Goal: Information Seeking & Learning: Learn about a topic

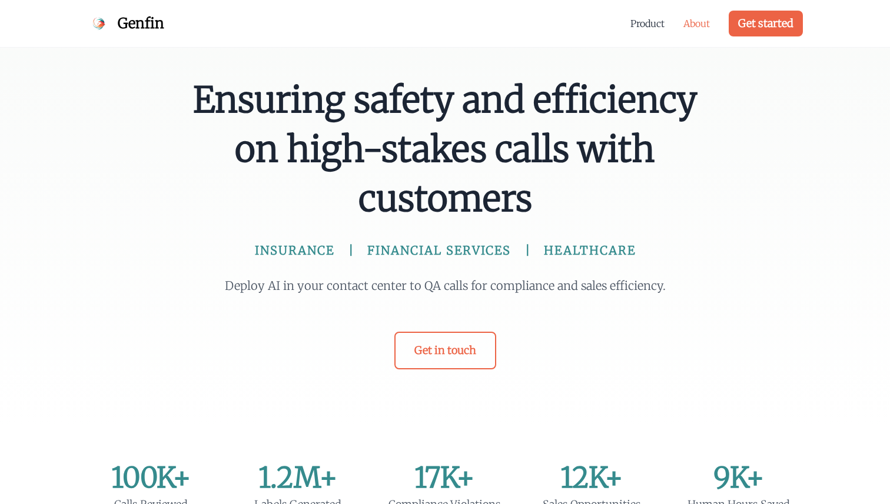
click at [702, 25] on link "About" at bounding box center [696, 23] width 26 height 14
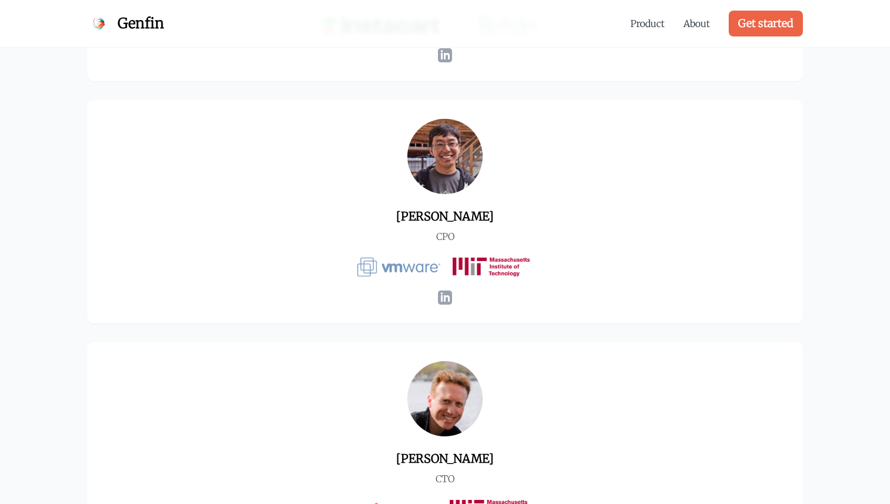
scroll to position [776, 0]
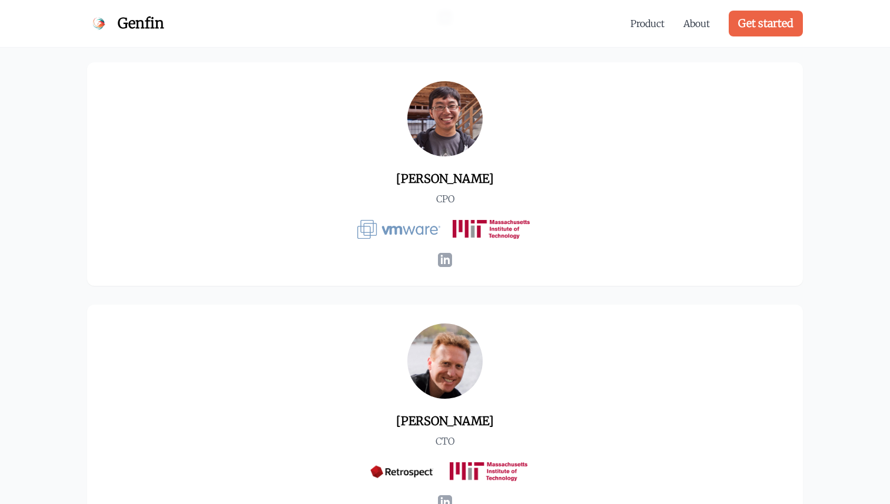
click at [447, 258] on icon at bounding box center [445, 260] width 14 height 14
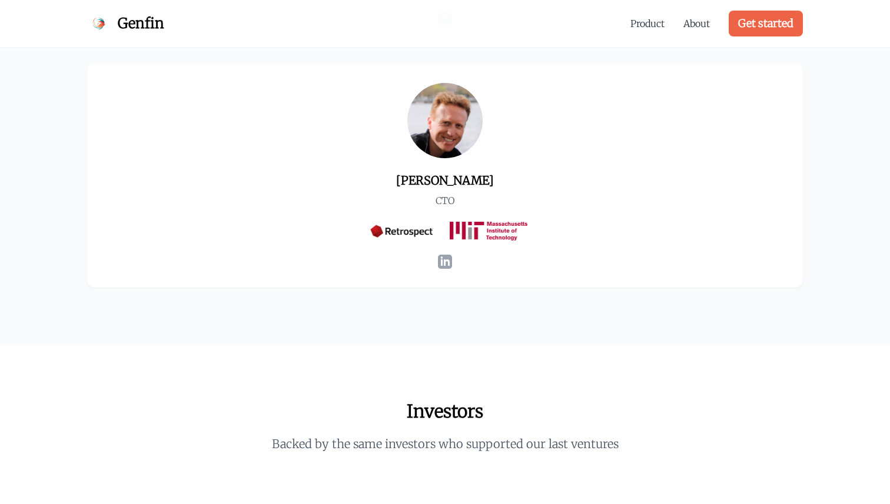
scroll to position [1019, 0]
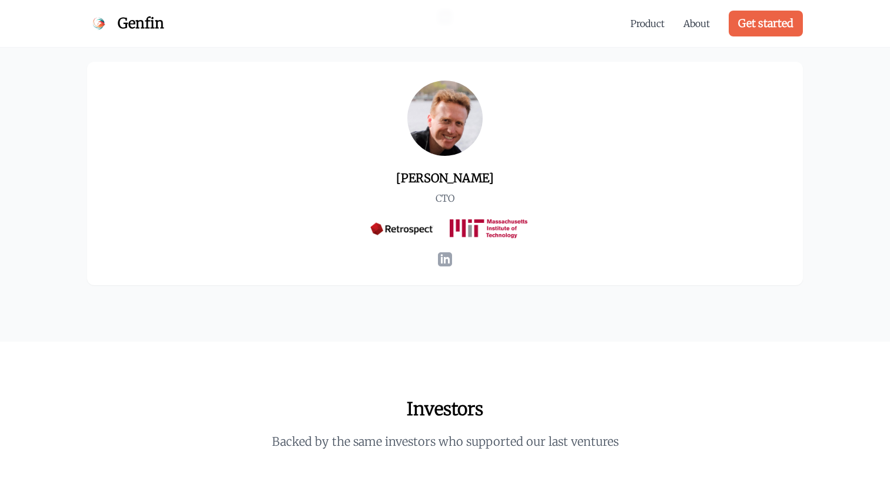
click at [444, 263] on icon at bounding box center [445, 260] width 14 height 14
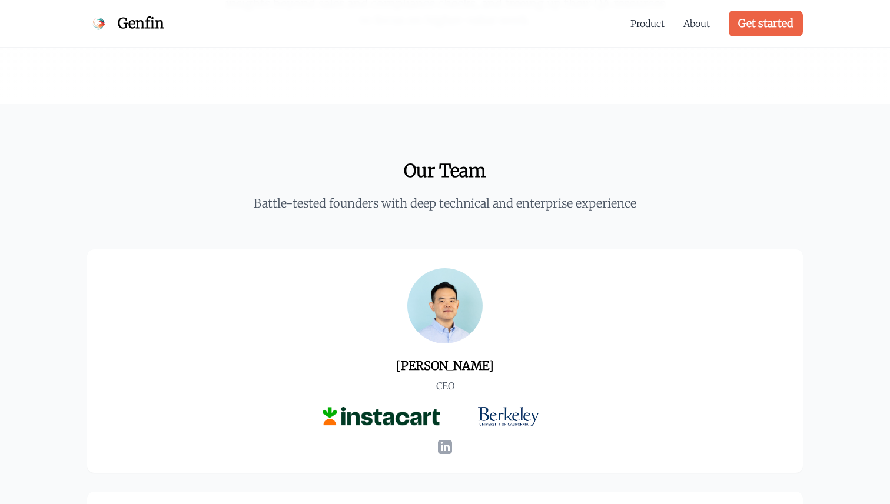
scroll to position [375, 0]
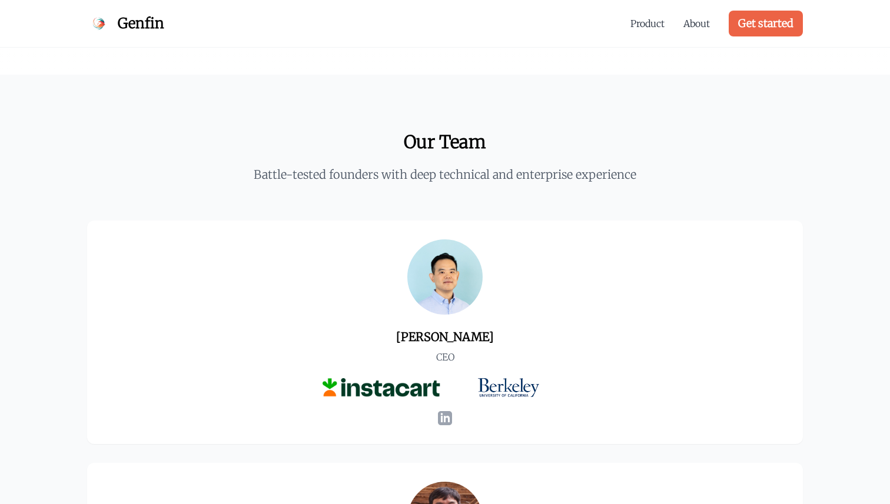
click at [446, 420] on icon at bounding box center [445, 418] width 14 height 14
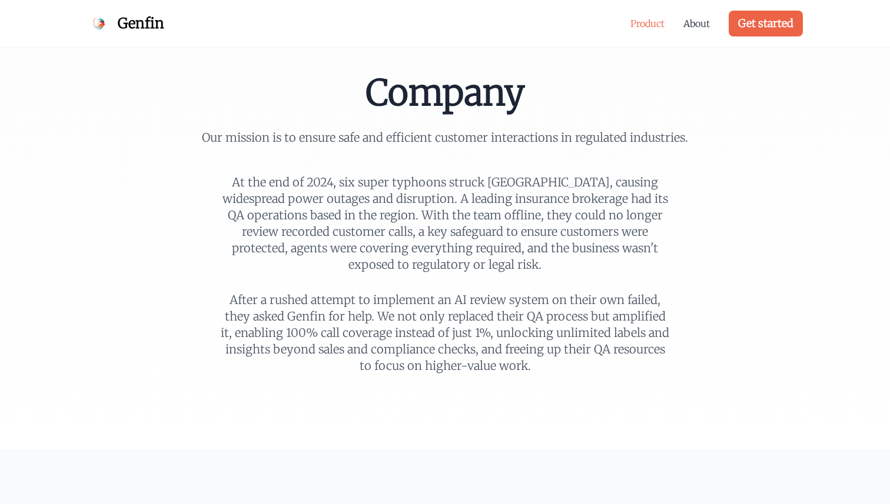
click at [656, 20] on link "Product" at bounding box center [647, 23] width 34 height 14
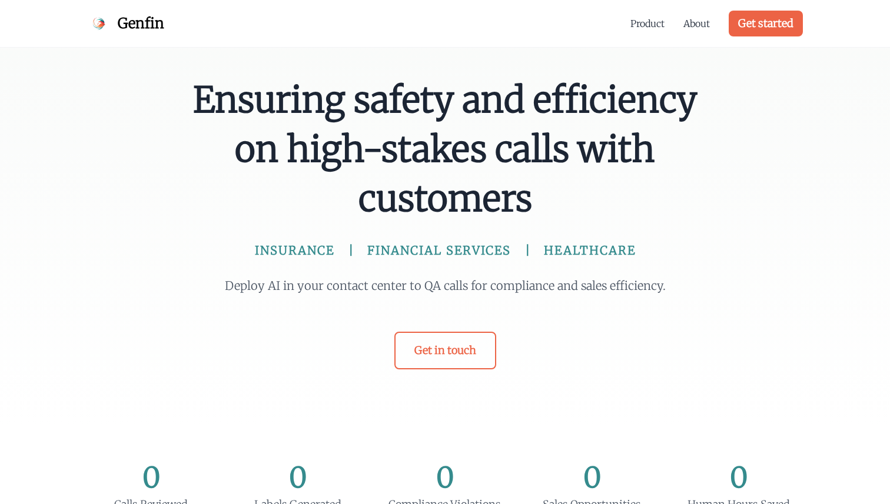
scroll to position [973, 0]
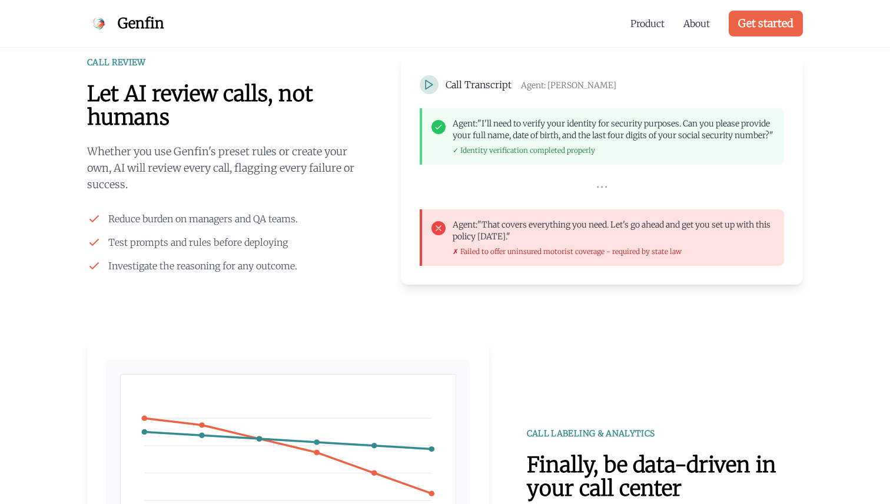
click at [334, 153] on p "Whether you use Genfin's preset rules or create your own, AI will review every …" at bounding box center [225, 168] width 276 height 49
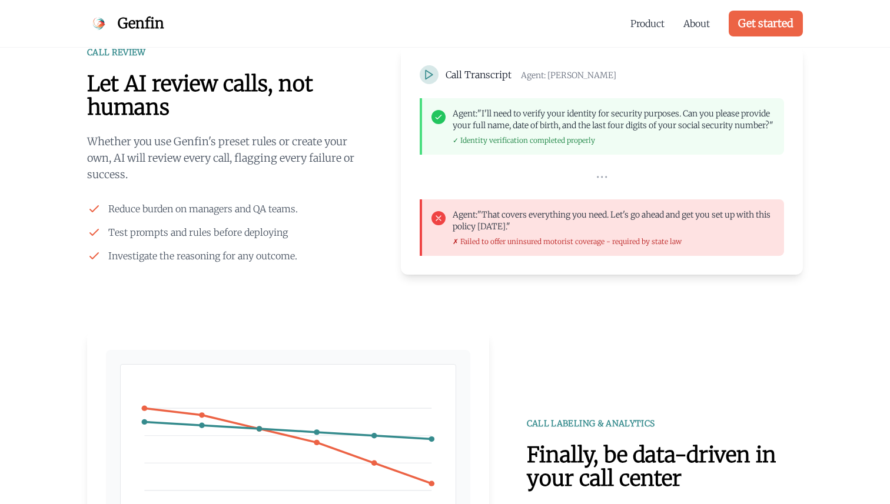
click at [430, 74] on icon at bounding box center [429, 75] width 12 height 12
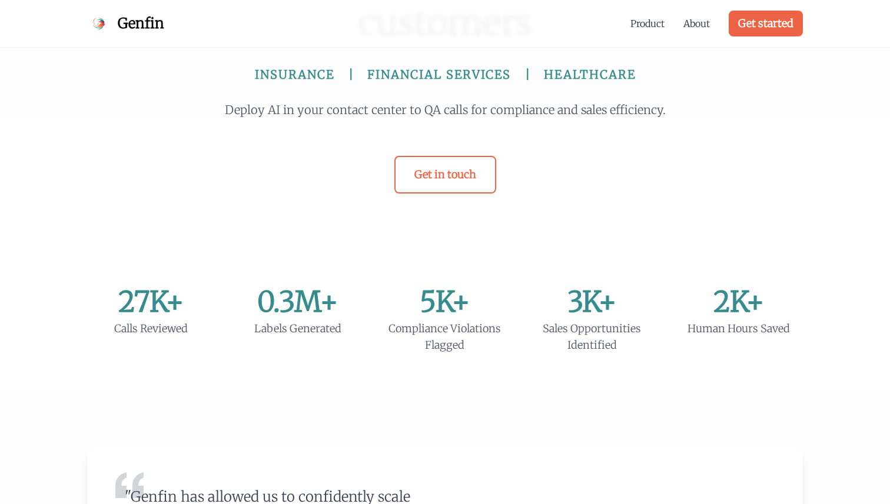
scroll to position [0, 0]
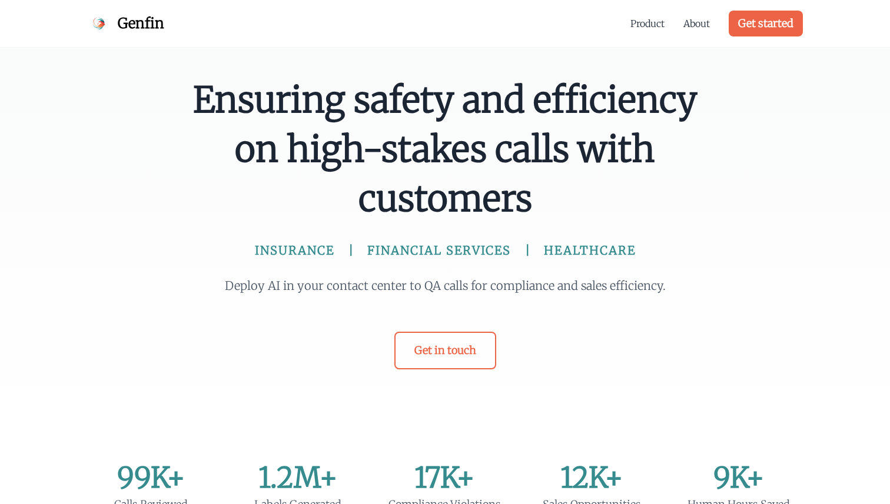
click at [139, 21] on span "Genfin" at bounding box center [141, 23] width 46 height 19
click at [292, 171] on span "Ensuring safety and efficiency on high-stakes calls with customers" at bounding box center [445, 149] width 509 height 148
click at [340, 153] on span "Ensuring safety and efficiency on high-stakes calls with customers" at bounding box center [445, 149] width 509 height 148
